Goal: Task Accomplishment & Management: Complete application form

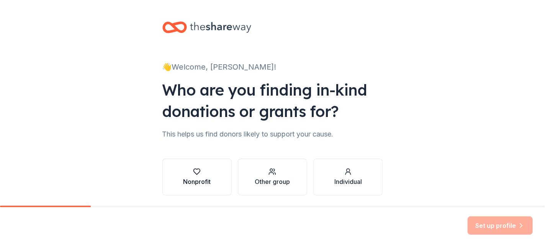
click at [189, 176] on div "Nonprofit" at bounding box center [197, 177] width 28 height 18
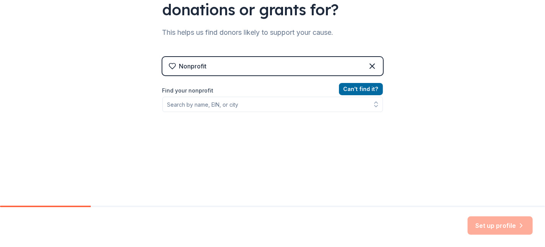
scroll to position [121, 0]
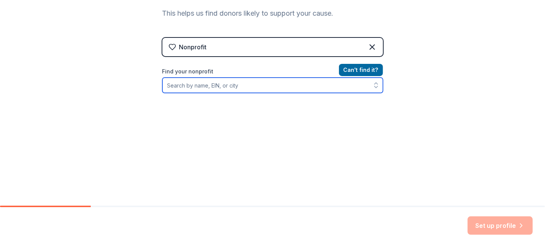
click at [196, 85] on input "Find your nonprofit" at bounding box center [272, 85] width 220 height 15
type input "C"
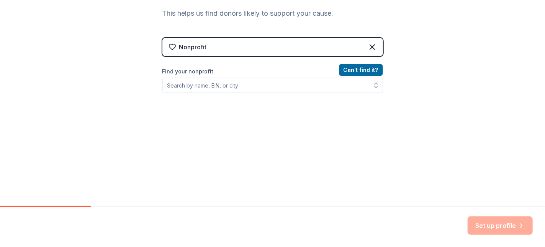
scroll to position [109, 0]
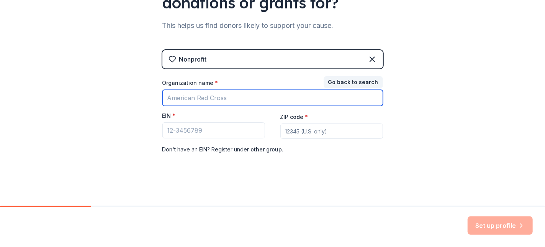
click at [202, 99] on input "Organization name *" at bounding box center [272, 98] width 220 height 16
type input "c"
click at [187, 98] on input "Organization name *" at bounding box center [272, 98] width 220 height 16
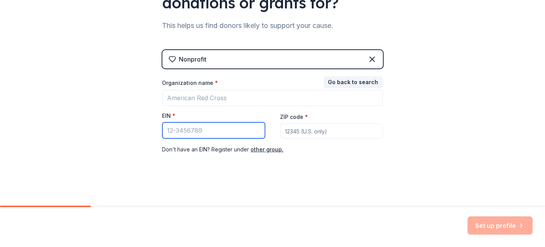
click at [194, 132] on input "EIN *" at bounding box center [213, 130] width 103 height 16
click at [321, 131] on input "ZIP code *" at bounding box center [331, 131] width 103 height 15
type input "19064"
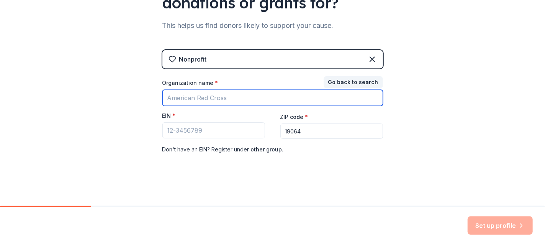
click at [210, 98] on input "Organization name *" at bounding box center [272, 98] width 220 height 16
type input "CATNIP"
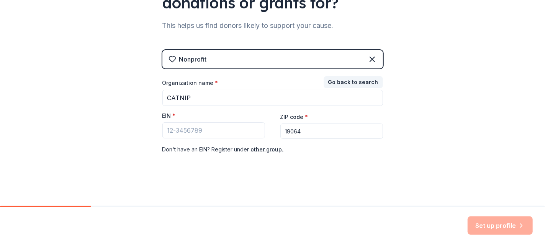
click at [245, 172] on div "👋 Welcome, [PERSON_NAME]! Who are you finding in-kind donations or grants for? …" at bounding box center [272, 48] width 245 height 315
click at [198, 129] on input "EIN *" at bounding box center [213, 130] width 103 height 16
click at [334, 80] on button "Go back to search" at bounding box center [352, 82] width 59 height 12
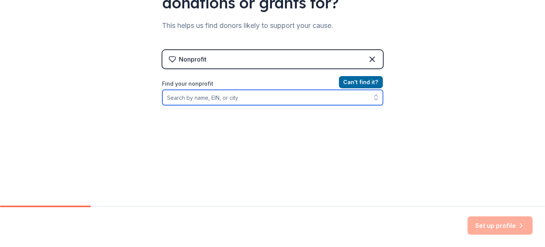
click at [221, 99] on input "Find your nonprofit" at bounding box center [272, 97] width 220 height 15
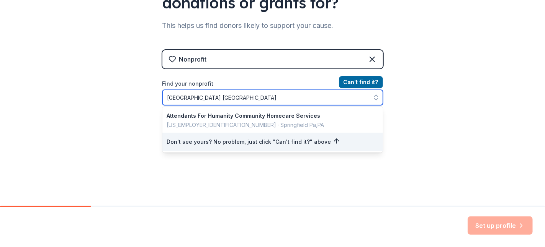
click at [210, 97] on input "[GEOGRAPHIC_DATA] [GEOGRAPHIC_DATA]" at bounding box center [272, 97] width 220 height 15
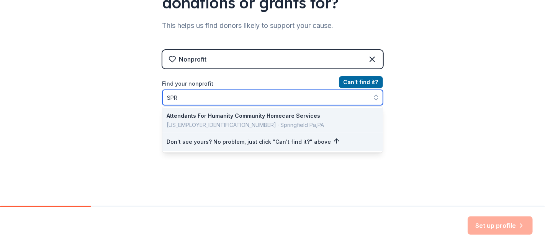
type input "SP"
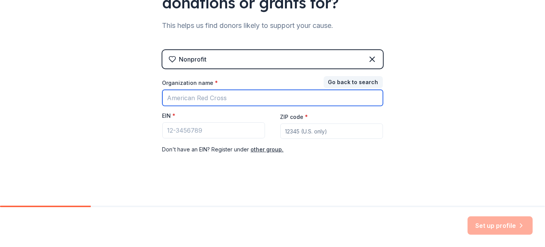
click at [208, 98] on input "Organization name *" at bounding box center [272, 98] width 220 height 16
click at [205, 95] on input "Organization name *" at bounding box center [272, 98] width 220 height 16
type input "CATNIP"
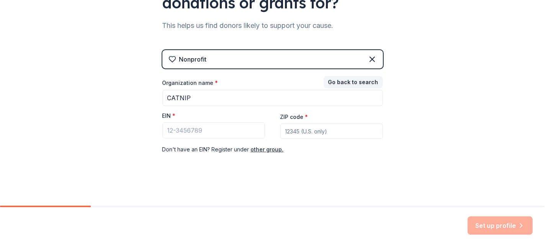
click at [196, 60] on div "Nonprofit" at bounding box center [193, 59] width 28 height 9
click at [337, 80] on button "Go back to search" at bounding box center [352, 82] width 59 height 12
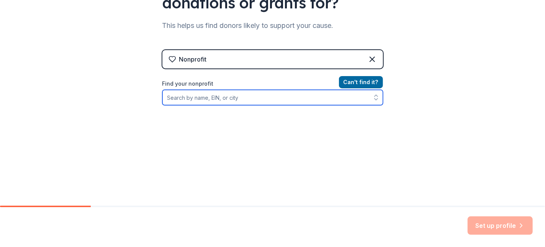
click at [204, 100] on input "Find your nonprofit" at bounding box center [272, 97] width 220 height 15
type input "c"
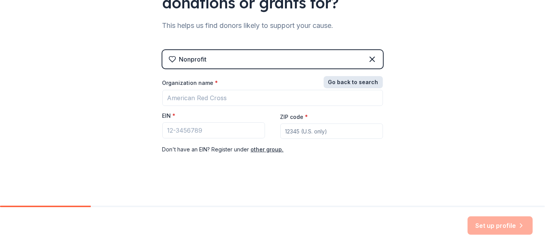
click at [340, 81] on button "Go back to search" at bounding box center [352, 82] width 59 height 12
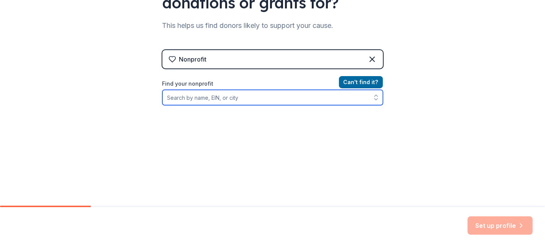
click at [192, 99] on input "Find your nonprofit" at bounding box center [272, 97] width 220 height 15
type input "catnip"
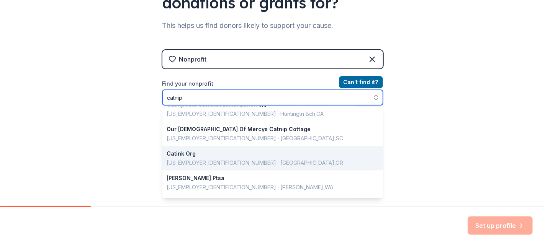
scroll to position [541, 0]
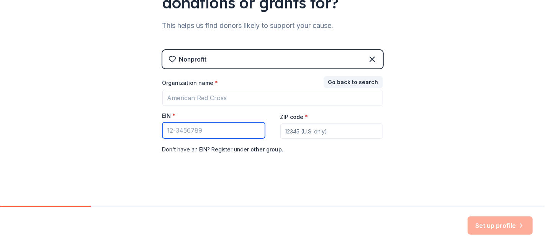
click at [178, 130] on input "EIN *" at bounding box center [213, 130] width 103 height 16
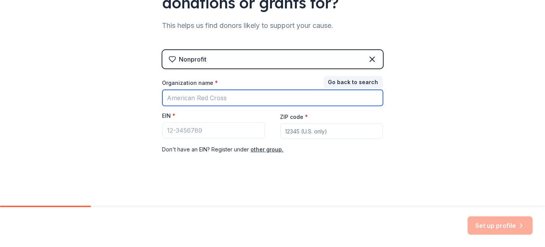
click at [184, 99] on input "Organization name *" at bounding box center [272, 98] width 220 height 16
type input "Catnip Rescue"
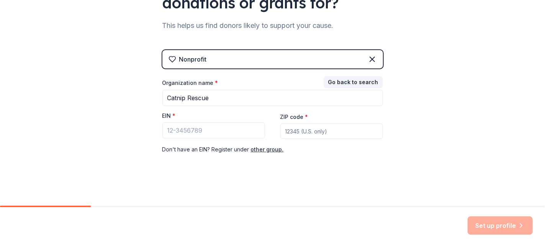
click at [299, 134] on input "ZIP code *" at bounding box center [331, 131] width 103 height 15
type input "19064"
click at [185, 130] on input "EIN *" at bounding box center [213, 130] width 103 height 16
click at [180, 129] on input "EIN *" at bounding box center [213, 130] width 103 height 16
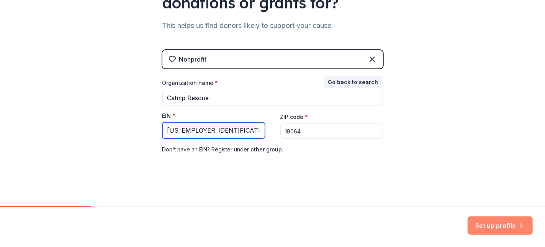
type input "[US_EMPLOYER_IDENTIFICATION_NUMBER]"
click at [494, 221] on button "Set up profile" at bounding box center [499, 226] width 65 height 18
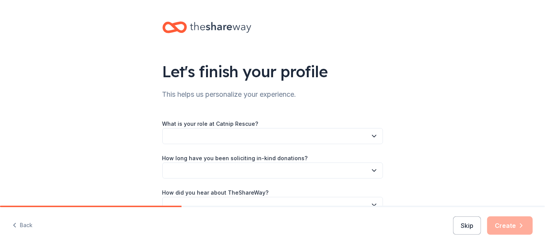
scroll to position [44, 0]
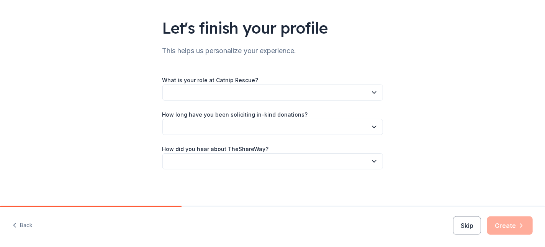
click at [251, 91] on button "button" at bounding box center [272, 93] width 220 height 16
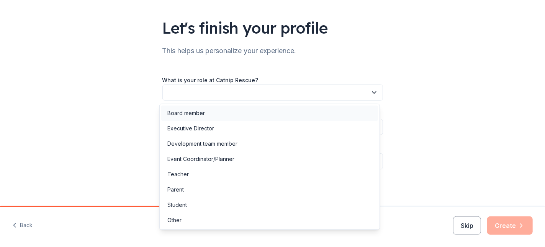
click at [198, 109] on div "Board member" at bounding box center [185, 113] width 37 height 9
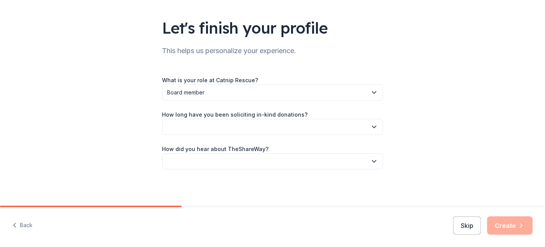
click at [218, 127] on button "button" at bounding box center [272, 127] width 220 height 16
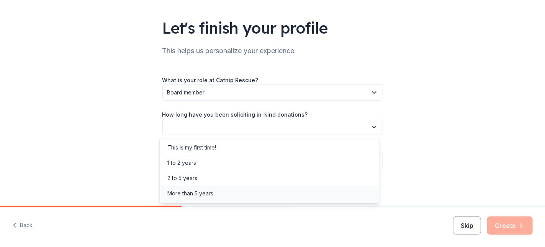
click at [194, 191] on div "More than 5 years" at bounding box center [190, 193] width 46 height 9
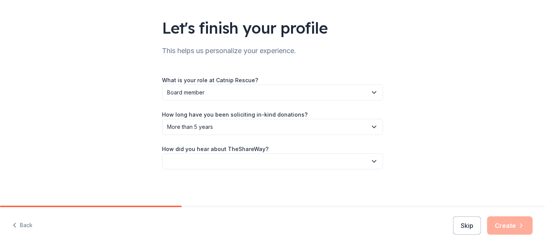
click at [223, 160] on button "button" at bounding box center [272, 161] width 220 height 16
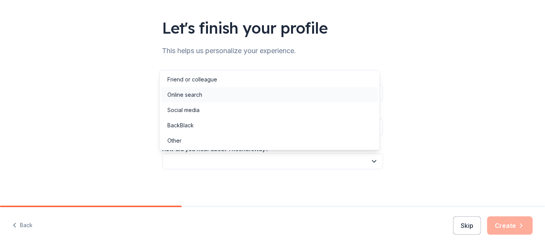
click at [178, 95] on div "Online search" at bounding box center [184, 94] width 35 height 9
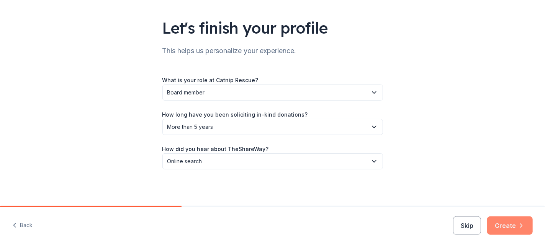
click at [504, 228] on button "Create" at bounding box center [510, 226] width 46 height 18
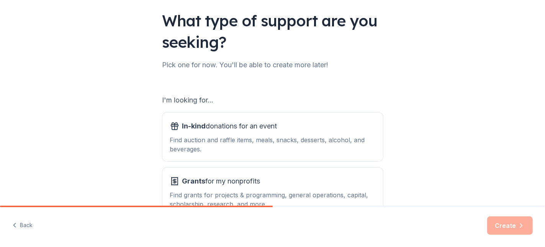
scroll to position [102, 0]
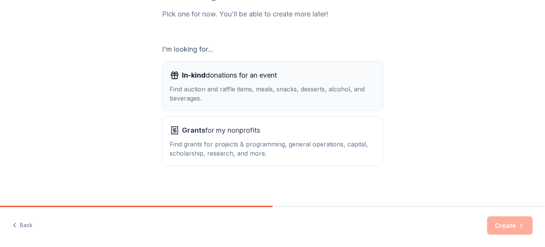
click at [196, 97] on div "Find auction and raffle items, meals, snacks, desserts, alcohol, and beverages." at bounding box center [272, 94] width 205 height 18
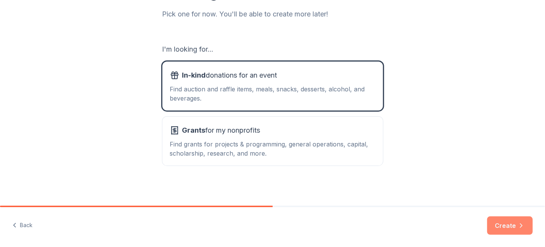
click at [510, 227] on button "Create" at bounding box center [510, 226] width 46 height 18
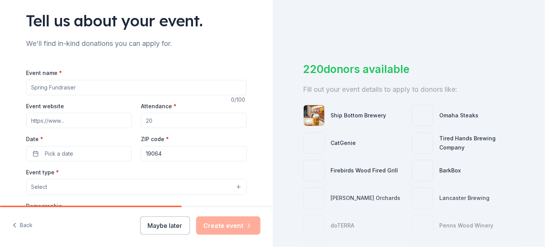
scroll to position [102, 0]
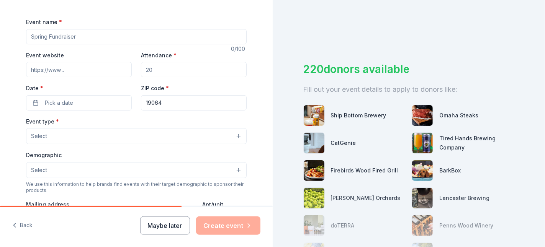
drag, startPoint x: 78, startPoint y: 34, endPoint x: 20, endPoint y: 35, distance: 58.2
click at [20, 35] on div "Tell us about your event. We'll find in-kind donations you can apply for. Event…" at bounding box center [136, 152] width 245 height 509
type input "F"
type input "Catnip Fall Fundraiser"
drag, startPoint x: 153, startPoint y: 71, endPoint x: 145, endPoint y: 70, distance: 8.1
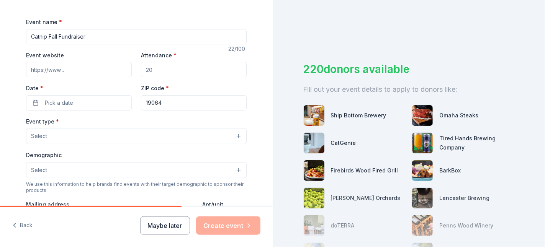
click at [145, 70] on input "Attendance *" at bounding box center [194, 69] width 106 height 15
type input "150"
click at [68, 69] on input "Event website" at bounding box center [79, 69] width 106 height 15
type input "[DOMAIN_NAME]"
click at [72, 103] on button "Pick a date" at bounding box center [79, 102] width 106 height 15
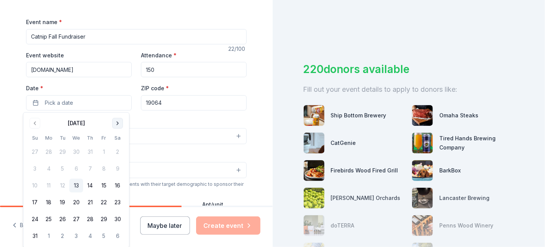
click at [114, 123] on button "Go to next month" at bounding box center [117, 123] width 11 height 11
click at [116, 169] on button "11" at bounding box center [118, 169] width 14 height 14
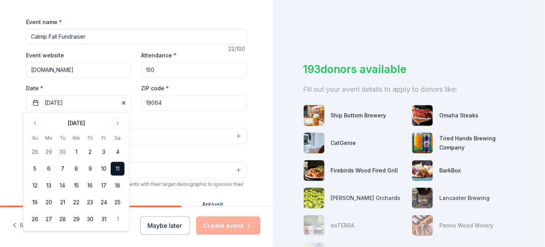
click at [116, 169] on button "11" at bounding box center [118, 169] width 14 height 14
click at [156, 119] on div "Event type * Select" at bounding box center [136, 131] width 220 height 28
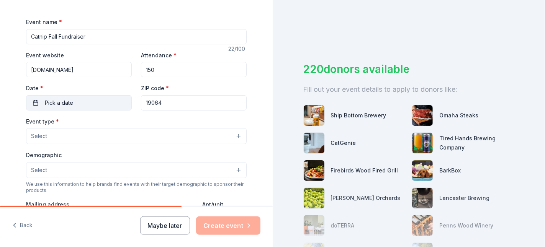
click at [75, 106] on button "Pick a date" at bounding box center [79, 102] width 106 height 15
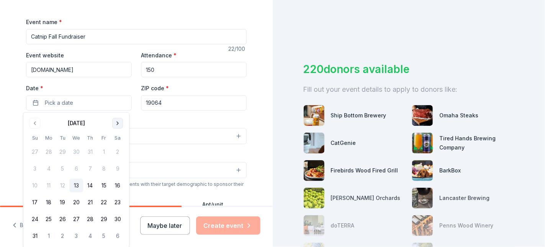
click at [116, 123] on button "Go to next month" at bounding box center [117, 123] width 11 height 11
click at [117, 168] on button "11" at bounding box center [118, 169] width 14 height 14
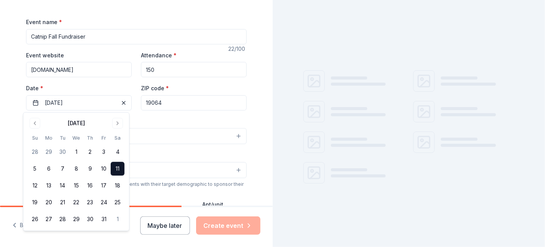
click at [117, 168] on button "11" at bounding box center [118, 169] width 14 height 14
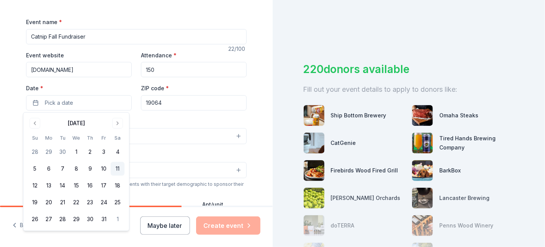
click at [117, 168] on button "11" at bounding box center [118, 169] width 14 height 14
click at [150, 120] on div "Event type * Select" at bounding box center [136, 131] width 220 height 28
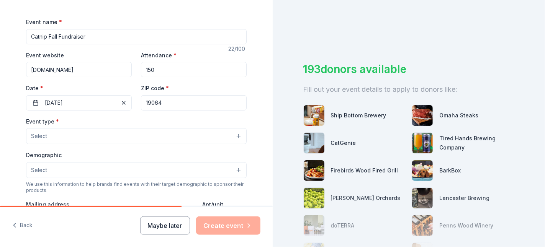
click at [79, 134] on button "Select" at bounding box center [136, 136] width 220 height 16
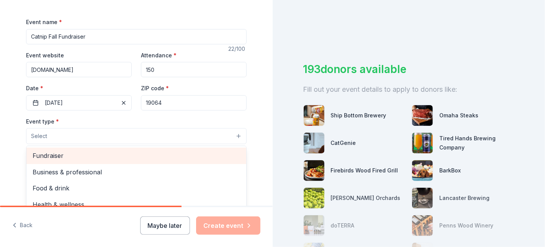
click at [50, 156] on span "Fundraiser" at bounding box center [136, 156] width 207 height 10
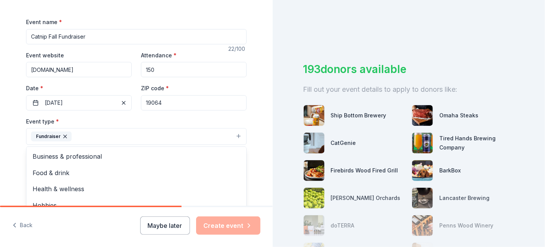
scroll to position [153, 0]
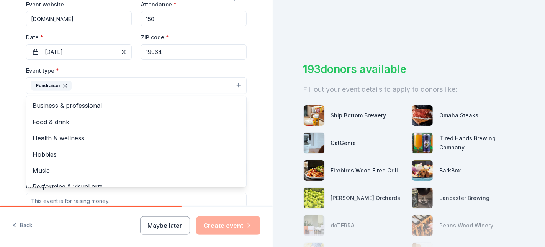
click at [2, 116] on div "Tell us about your event. We'll find in-kind donations you can apply for. Event…" at bounding box center [136, 102] width 272 height 510
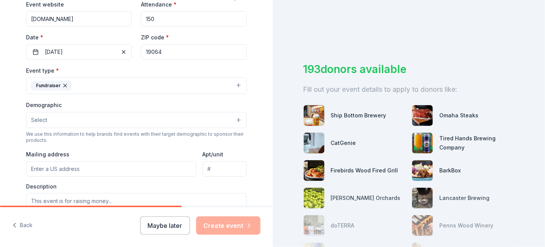
scroll to position [204, 0]
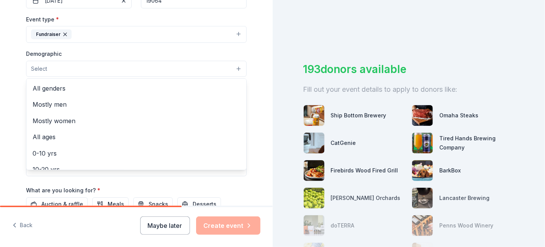
click at [58, 63] on button "Select" at bounding box center [136, 69] width 220 height 16
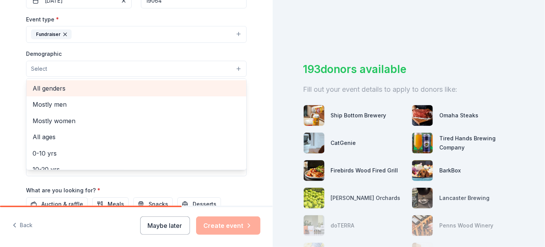
click at [55, 91] on span "All genders" at bounding box center [136, 88] width 207 height 10
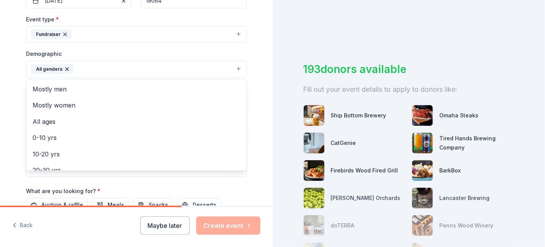
click at [14, 129] on div "Tell us about your event. We'll find in-kind donations you can apply for. Event…" at bounding box center [136, 51] width 245 height 511
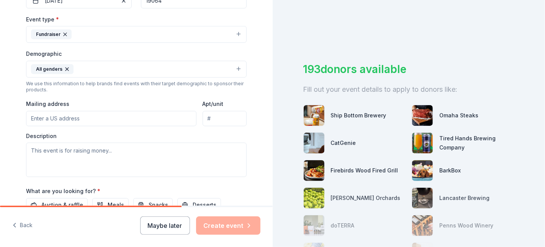
click at [73, 117] on input "Mailing address" at bounding box center [111, 118] width 170 height 15
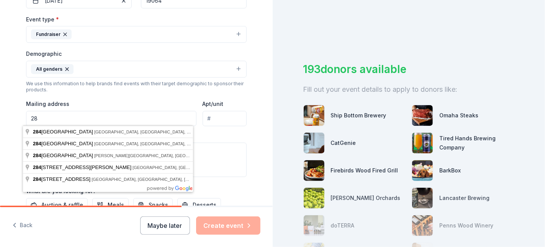
type input "2"
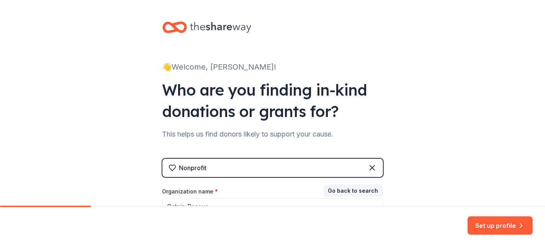
scroll to position [109, 0]
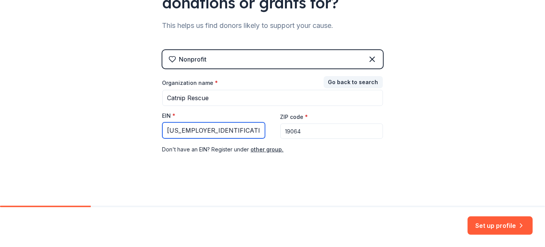
drag, startPoint x: 208, startPoint y: 128, endPoint x: 149, endPoint y: 131, distance: 59.0
click at [150, 131] on div "👋 Welcome, [PERSON_NAME]! Who are you finding in-kind donations or grants for? …" at bounding box center [272, 48] width 245 height 315
